Goal: Task Accomplishment & Management: Use online tool/utility

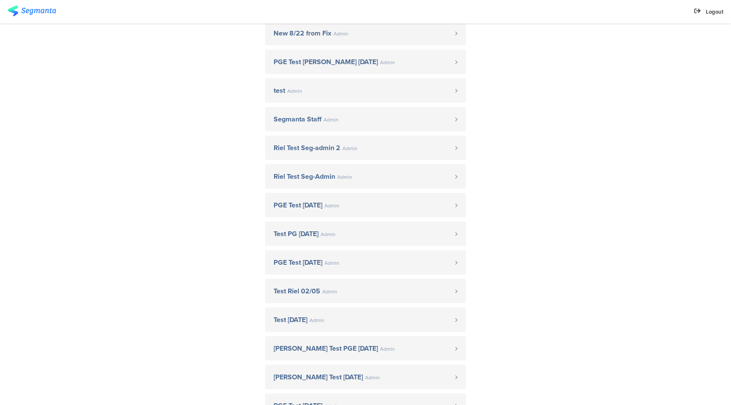
scroll to position [339, 0]
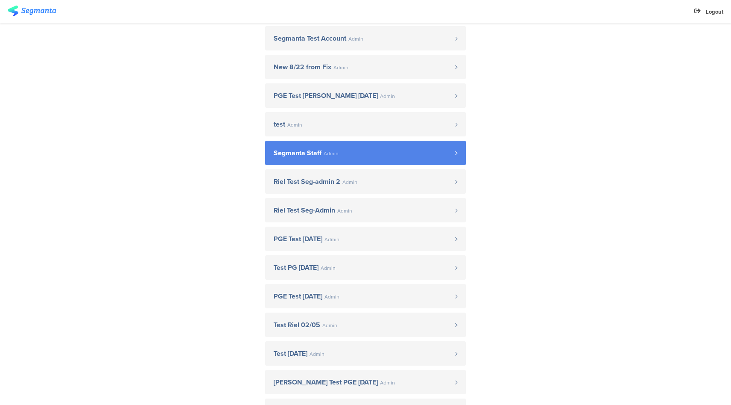
click at [367, 154] on span "Segmanta Staff Admin" at bounding box center [365, 153] width 182 height 7
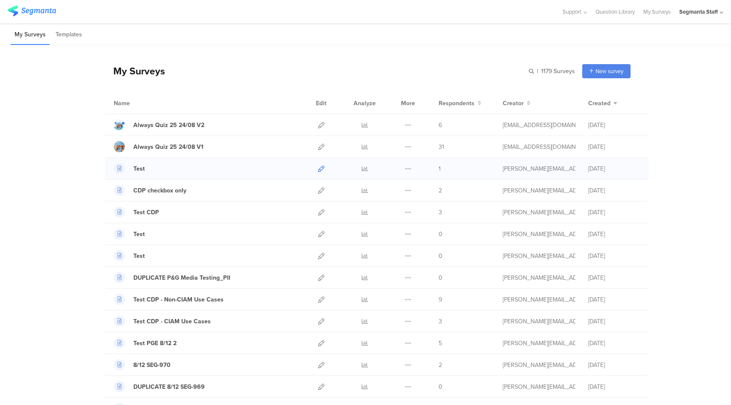
click at [318, 171] on icon at bounding box center [321, 169] width 6 height 6
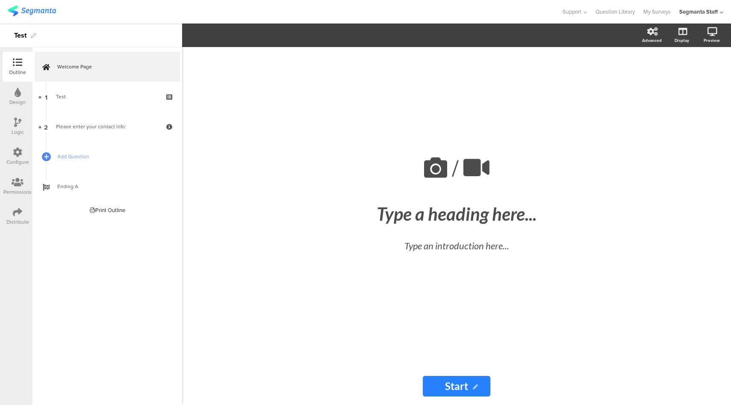
click at [22, 127] on div "Logic" at bounding box center [18, 127] width 30 height 30
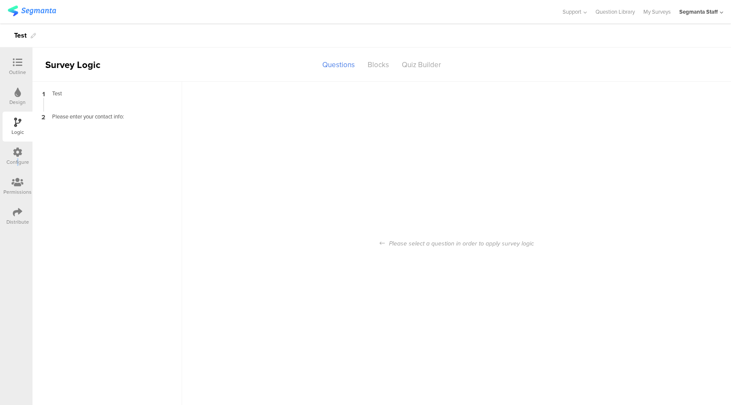
click at [18, 159] on div "Configure" at bounding box center [17, 162] width 23 height 8
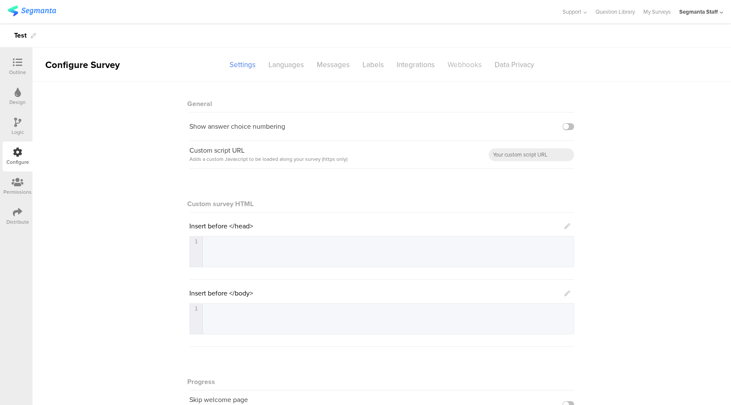
click at [464, 70] on div "Webhooks" at bounding box center [464, 64] width 47 height 15
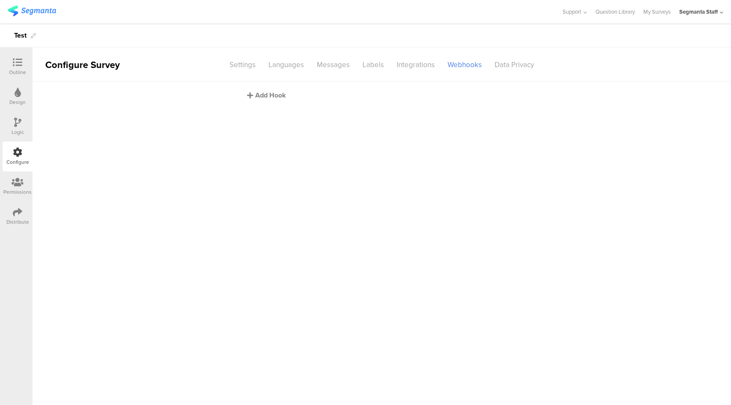
click at [269, 95] on div "Add Hook" at bounding box center [384, 95] width 274 height 10
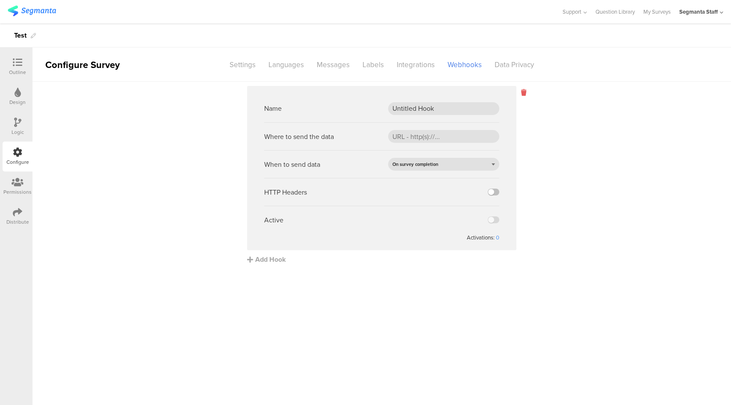
click at [523, 91] on icon at bounding box center [523, 93] width 5 height 10
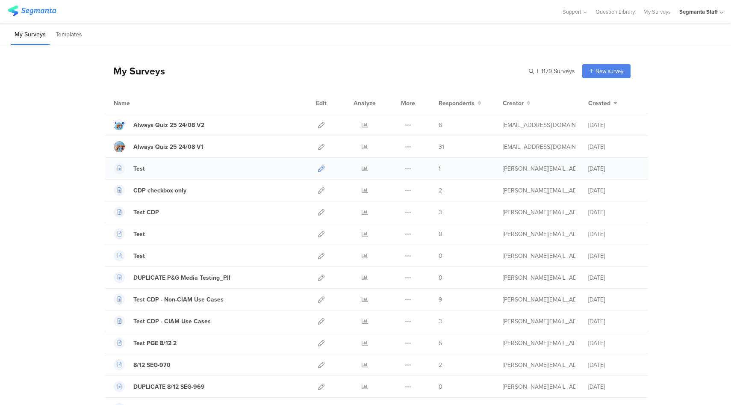
click at [320, 168] on icon at bounding box center [321, 169] width 6 height 6
click at [362, 171] on icon at bounding box center [365, 169] width 6 height 6
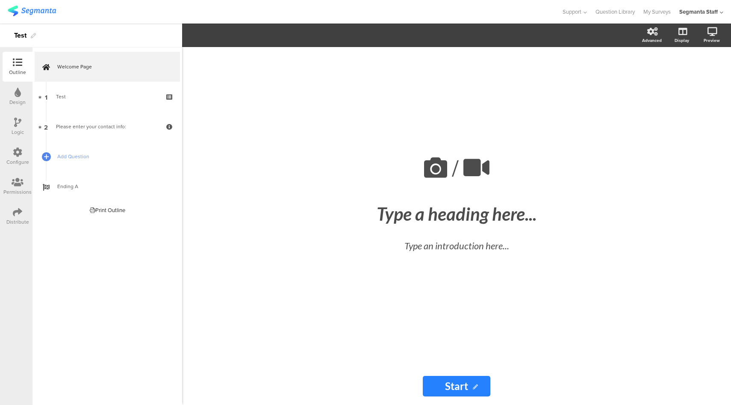
click at [12, 153] on div "Configure" at bounding box center [18, 157] width 30 height 30
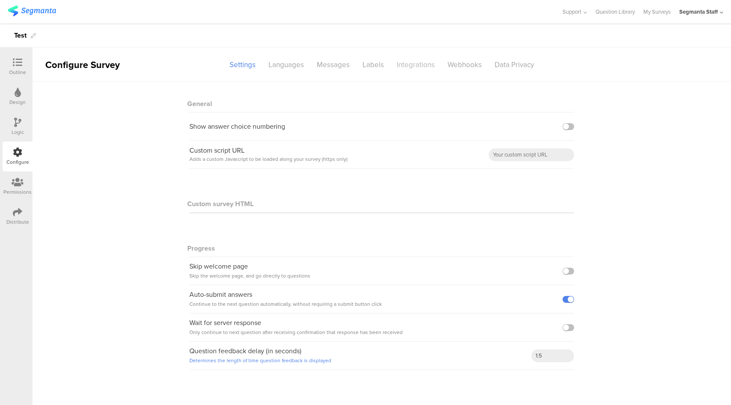
click at [417, 65] on div "Integrations" at bounding box center [416, 64] width 51 height 15
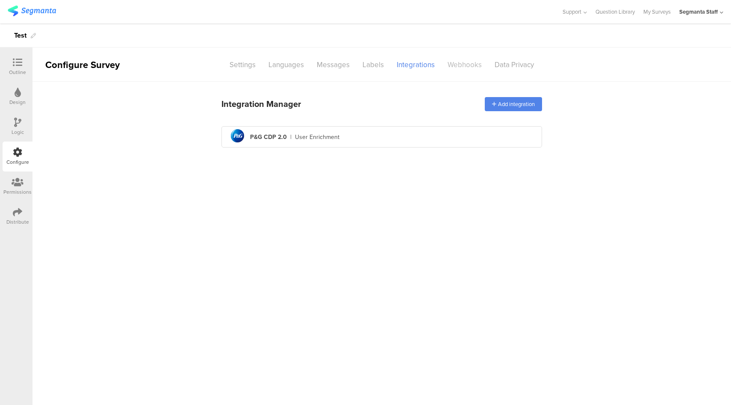
click at [470, 66] on div "Webhooks" at bounding box center [464, 64] width 47 height 15
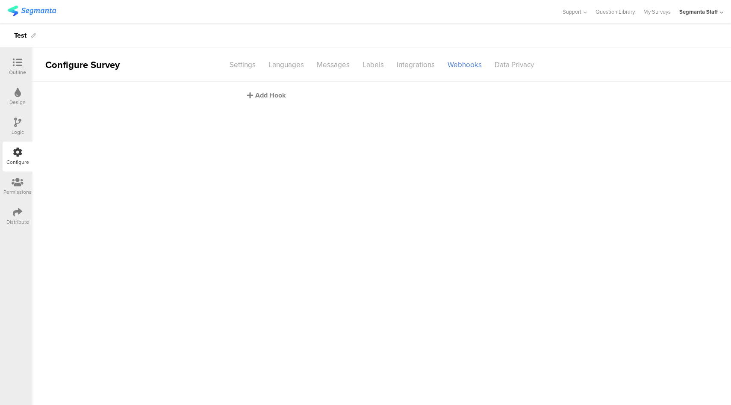
click at [278, 96] on div "Add Hook" at bounding box center [384, 95] width 274 height 10
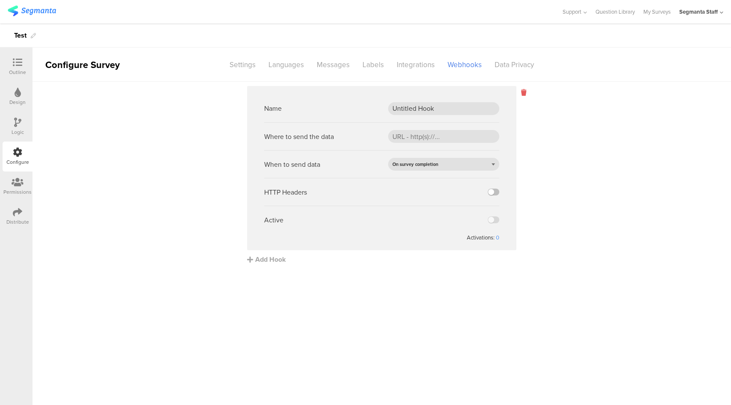
click at [525, 91] on icon at bounding box center [523, 93] width 5 height 10
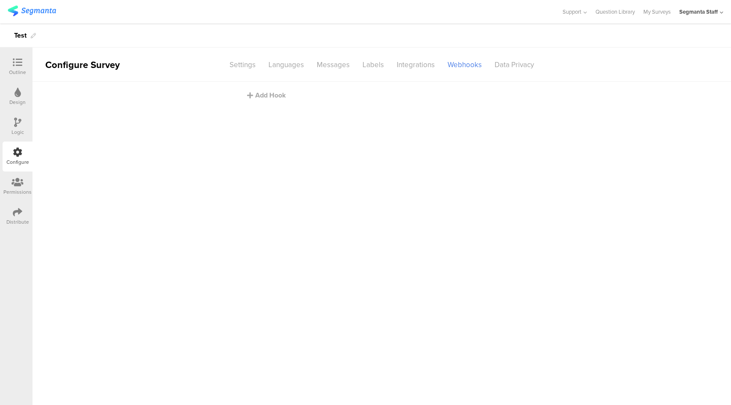
click at [21, 218] on div "Distribute" at bounding box center [17, 222] width 23 height 8
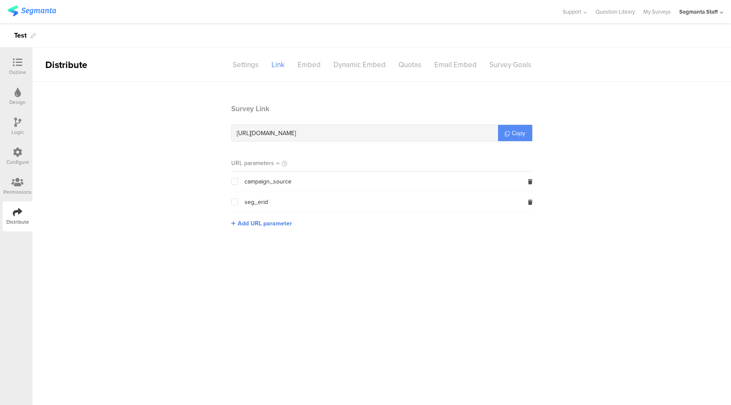
click at [515, 132] on span "Copy" at bounding box center [519, 133] width 14 height 9
